Goal: Transaction & Acquisition: Book appointment/travel/reservation

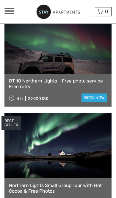
scroll to position [177, 0]
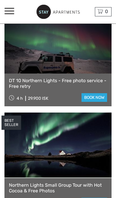
click at [98, 93] on link "book now" at bounding box center [95, 97] width 26 height 9
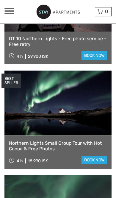
scroll to position [223, 0]
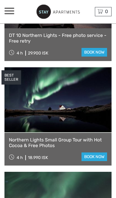
click at [38, 107] on link at bounding box center [57, 99] width 107 height 65
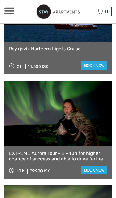
scroll to position [732, 0]
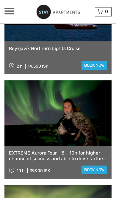
click at [85, 118] on link at bounding box center [57, 112] width 107 height 65
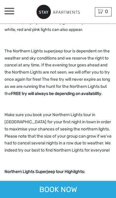
scroll to position [208, 0]
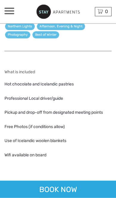
scroll to position [863, 0]
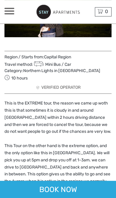
scroll to position [144, 0]
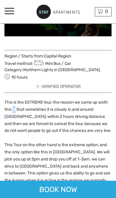
click at [9, 99] on p "This is the EXTREME tour, the reason we came up woth this is that sometimes it …" at bounding box center [57, 116] width 107 height 35
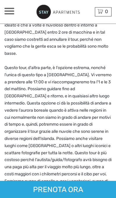
scroll to position [238, 0]
click at [9, 34] on font "Questo è il tour ESTREMO, il motivo per cui lo abbiamo ideato è che a volte è n…" at bounding box center [56, 35] width 104 height 40
copy font "Kirkjufell"
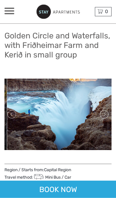
scroll to position [13, 0]
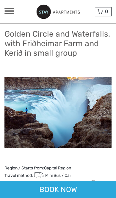
click at [104, 114] on link at bounding box center [104, 113] width 10 height 10
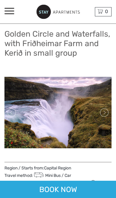
click at [103, 114] on link at bounding box center [104, 113] width 10 height 10
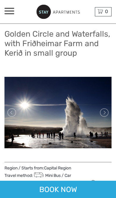
click at [106, 114] on link at bounding box center [104, 113] width 10 height 10
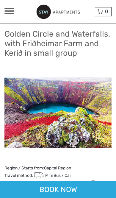
click at [103, 112] on link at bounding box center [104, 113] width 10 height 10
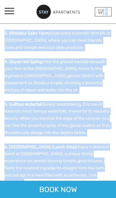
scroll to position [327, 0]
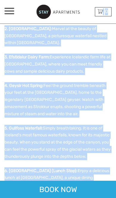
click at [83, 95] on p "4. Geysir Hot Spring: Feel the ground tremble beneath your feet at the Geysir H…" at bounding box center [57, 99] width 107 height 35
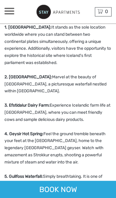
scroll to position [279, 0]
click at [8, 74] on strong "2. Öxarárfoss Waterfall:" at bounding box center [28, 76] width 48 height 5
click at [7, 74] on strong "2. Öxarárfoss Waterfall:" at bounding box center [28, 76] width 48 height 5
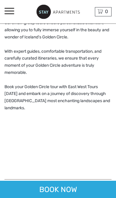
scroll to position [693, 0]
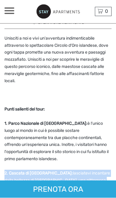
scroll to position [183, 0]
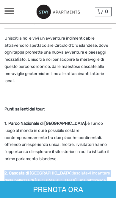
click at [20, 55] on font "Unisciti a noi e vivi un'avventura indimenticabile attraverso lo spettacolare C…" at bounding box center [56, 60] width 104 height 48
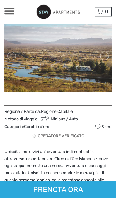
scroll to position [0, 0]
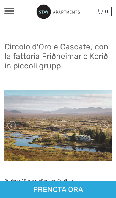
click at [13, 13] on div at bounding box center [9, 11] width 10 height 7
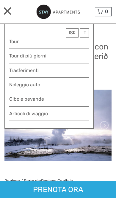
click at [18, 99] on font "Cibo e bevande" at bounding box center [26, 99] width 35 height 6
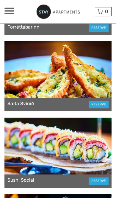
scroll to position [357, 0]
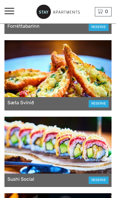
click at [96, 103] on link "RESERVE" at bounding box center [99, 103] width 20 height 7
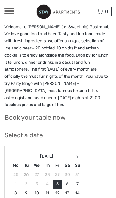
scroll to position [129, 0]
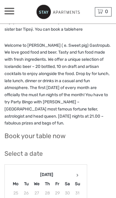
click at [21, 132] on h2 "Book your table now" at bounding box center [57, 136] width 107 height 8
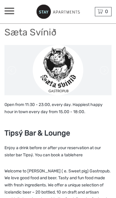
scroll to position [0, 0]
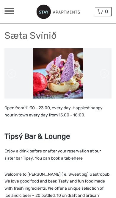
click at [13, 13] on span at bounding box center [9, 13] width 10 height 1
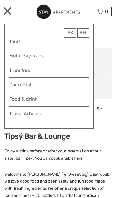
click at [16, 40] on link "Tours" at bounding box center [49, 42] width 80 height 8
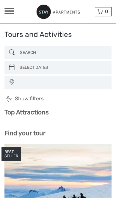
select select
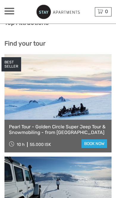
scroll to position [96, 0]
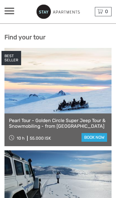
select select
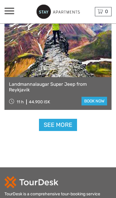
scroll to position [1924, 0]
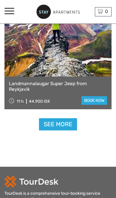
click at [61, 122] on link "See more" at bounding box center [58, 124] width 38 height 12
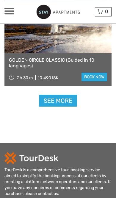
scroll to position [3702, 0]
click at [58, 105] on link "See more" at bounding box center [58, 101] width 38 height 12
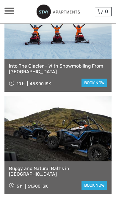
scroll to position [5129, 0]
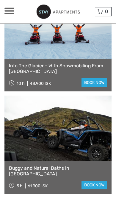
click at [92, 82] on link "book now" at bounding box center [95, 82] width 26 height 9
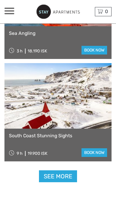
scroll to position [5470, 0]
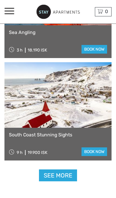
click at [69, 175] on link "See more" at bounding box center [58, 175] width 38 height 12
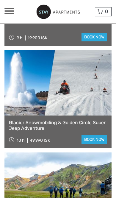
scroll to position [5588, 0]
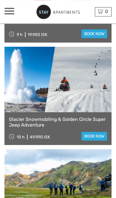
click at [100, 137] on link "book now" at bounding box center [95, 136] width 26 height 9
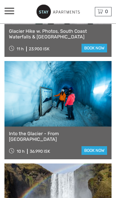
scroll to position [1073, 0]
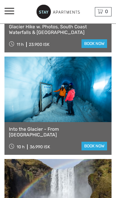
click at [97, 150] on link "book now" at bounding box center [95, 146] width 26 height 9
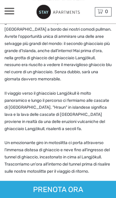
scroll to position [197, 0]
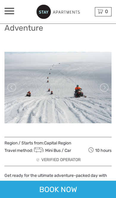
scroll to position [30, 0]
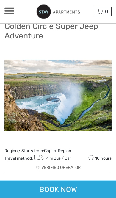
click at [108, 91] on link at bounding box center [104, 95] width 10 height 10
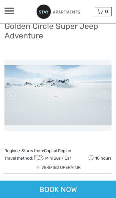
scroll to position [30, 0]
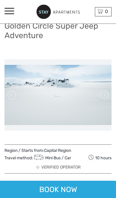
click at [106, 94] on link at bounding box center [104, 95] width 10 height 10
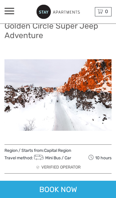
click at [107, 94] on link at bounding box center [104, 95] width 10 height 10
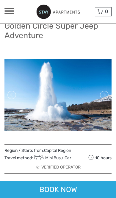
click at [108, 93] on link at bounding box center [104, 95] width 10 height 10
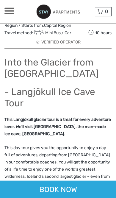
scroll to position [146, 0]
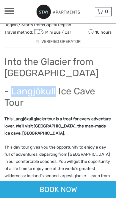
click at [49, 109] on div "Into the Glacier from [GEOGRAPHIC_DATA] - Langjökull Ice Cave Tour This Langjök…" at bounding box center [57, 197] width 107 height 286
copy h1 "Langjökull"
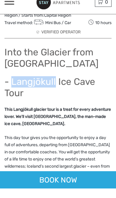
scroll to position [156, 0]
